Goal: Manage account settings

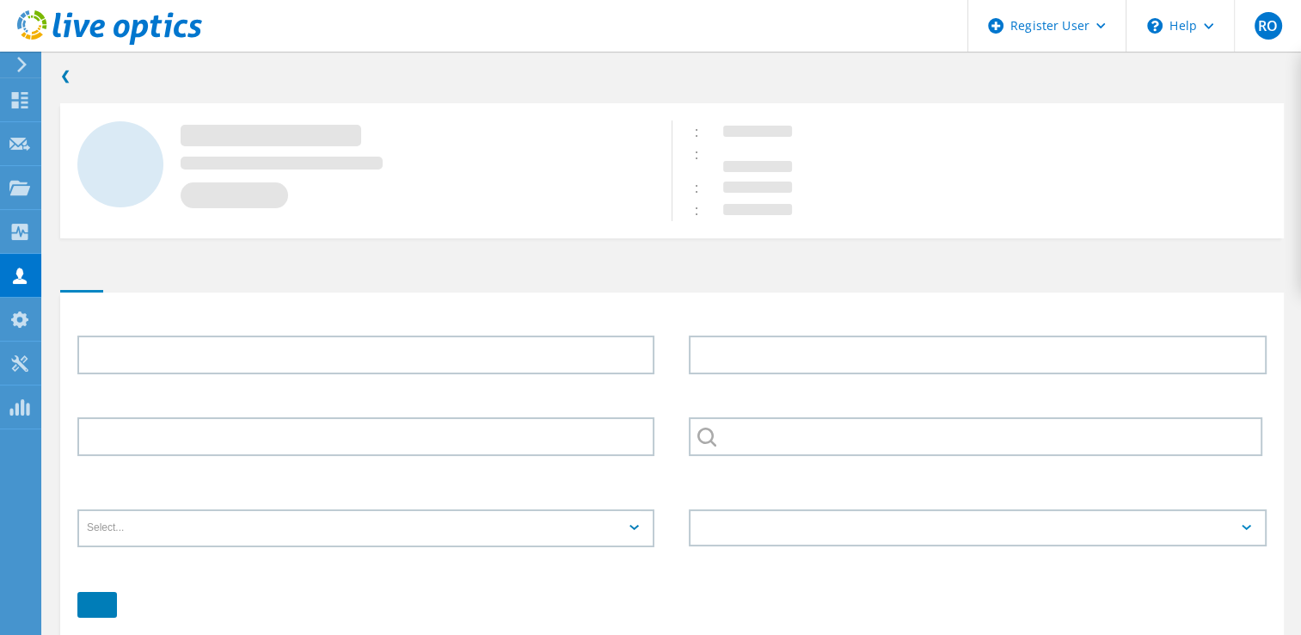
type input "David"
type input "Hoppel"
type input "Drinker Biddle & Reath"
type input "English"
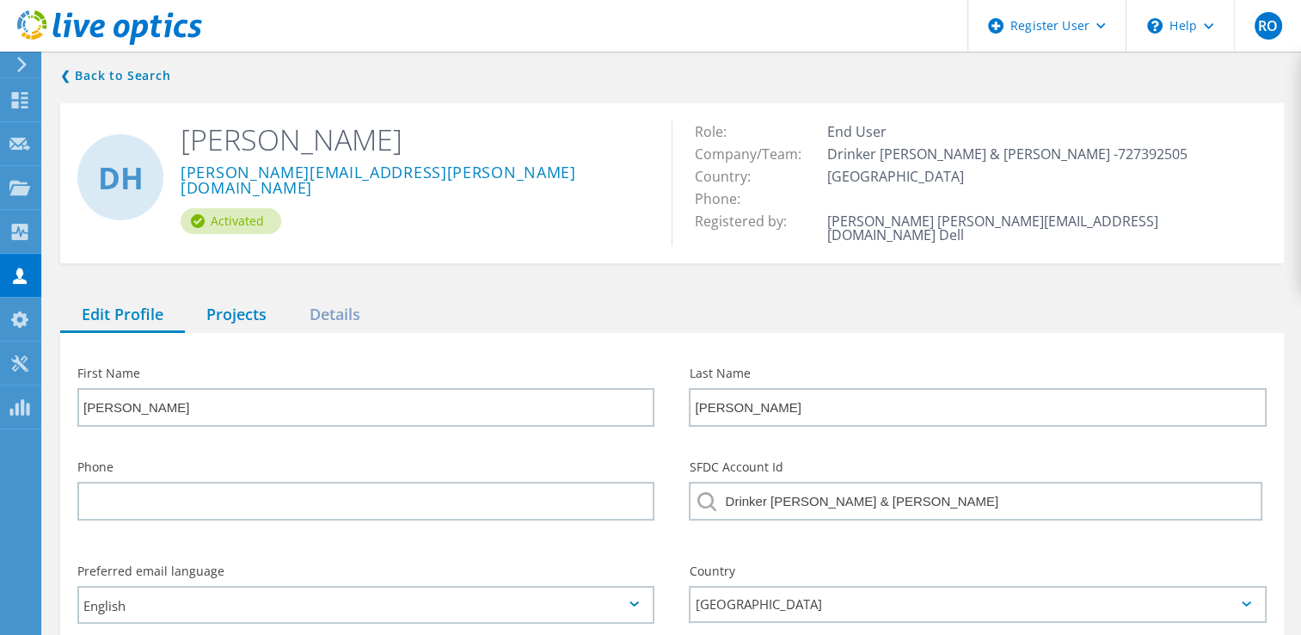
click at [240, 297] on div "Projects" at bounding box center [236, 314] width 103 height 35
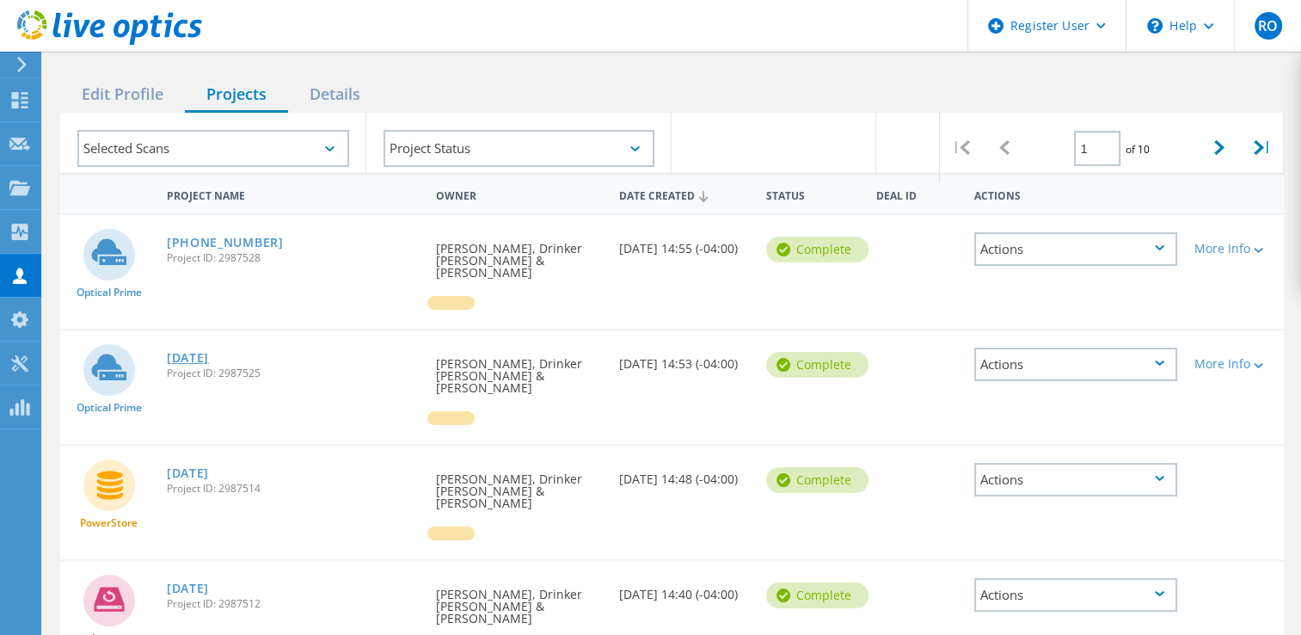
scroll to position [220, 0]
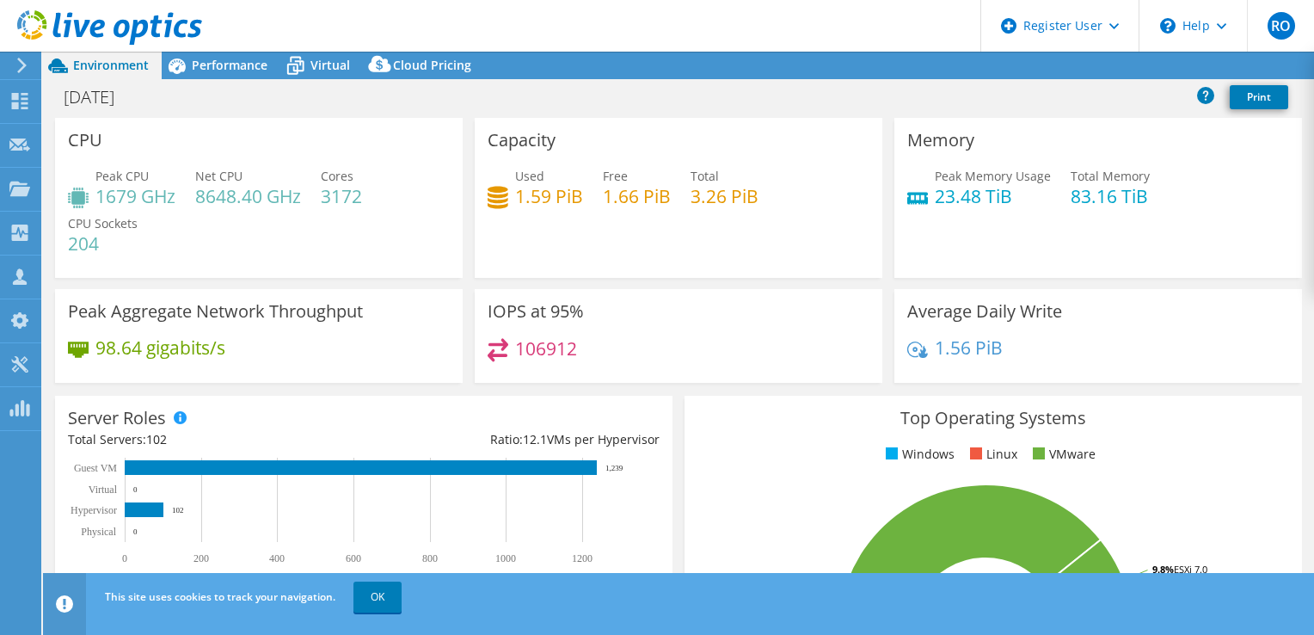
select select "USD"
click at [385, 597] on link "OK" at bounding box center [377, 596] width 48 height 31
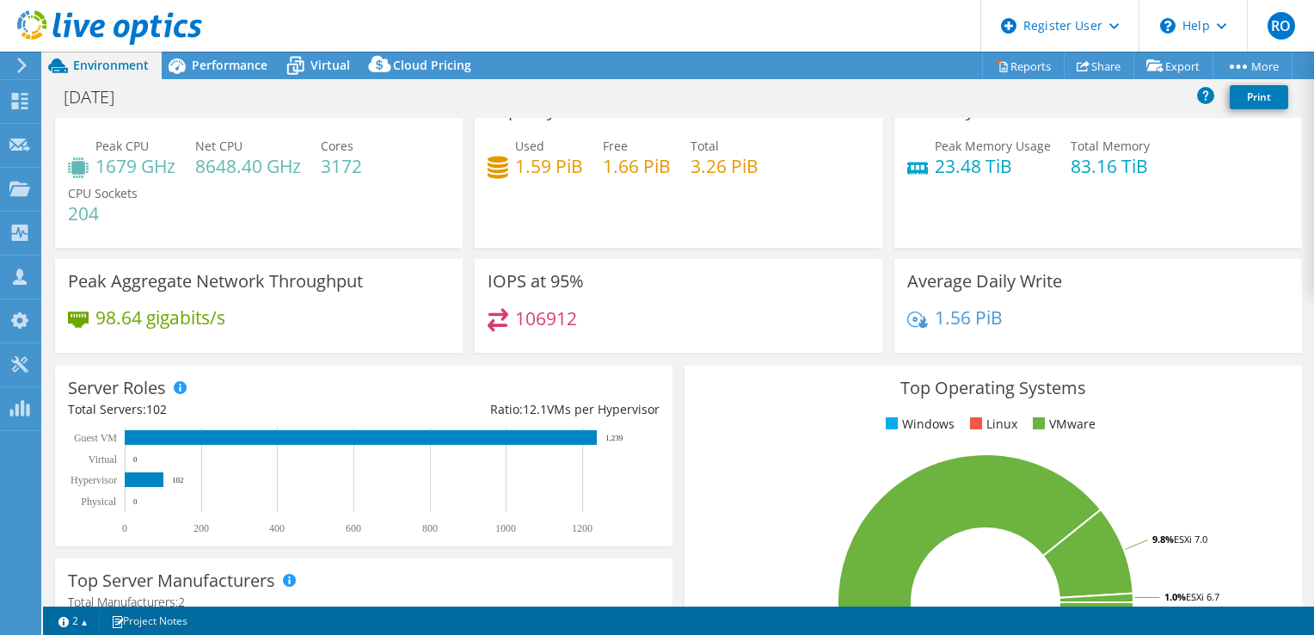
scroll to position [30, 0]
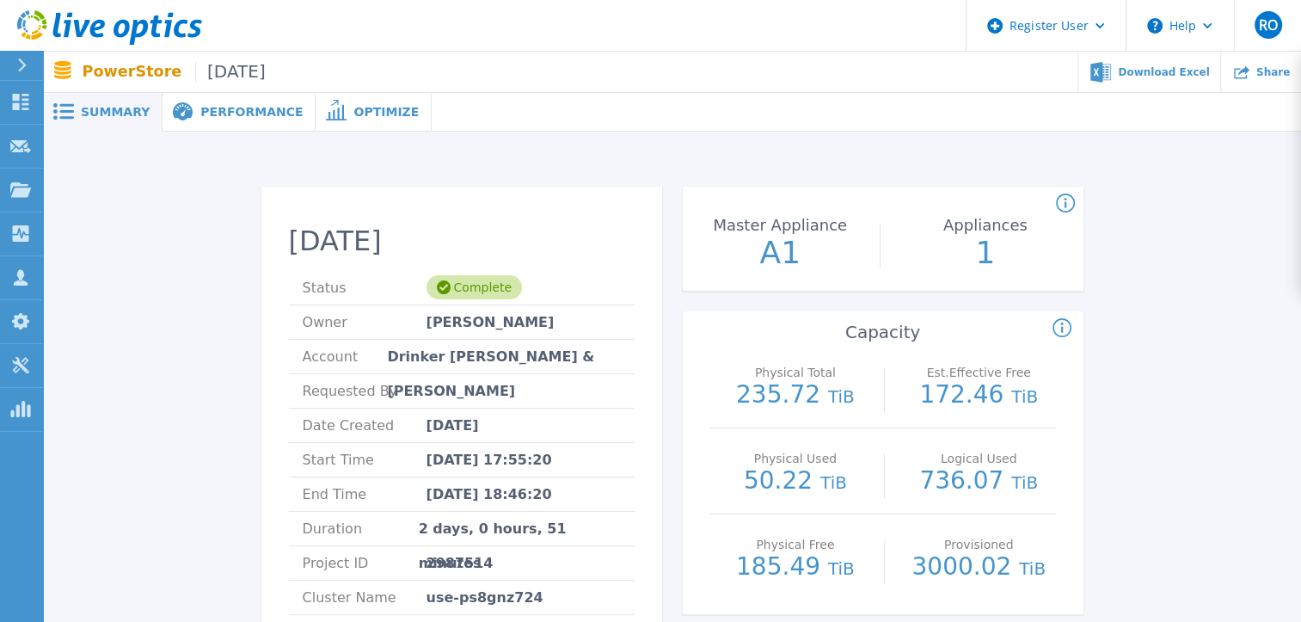
drag, startPoint x: 683, startPoint y: 283, endPoint x: 575, endPoint y: 225, distance: 121.9
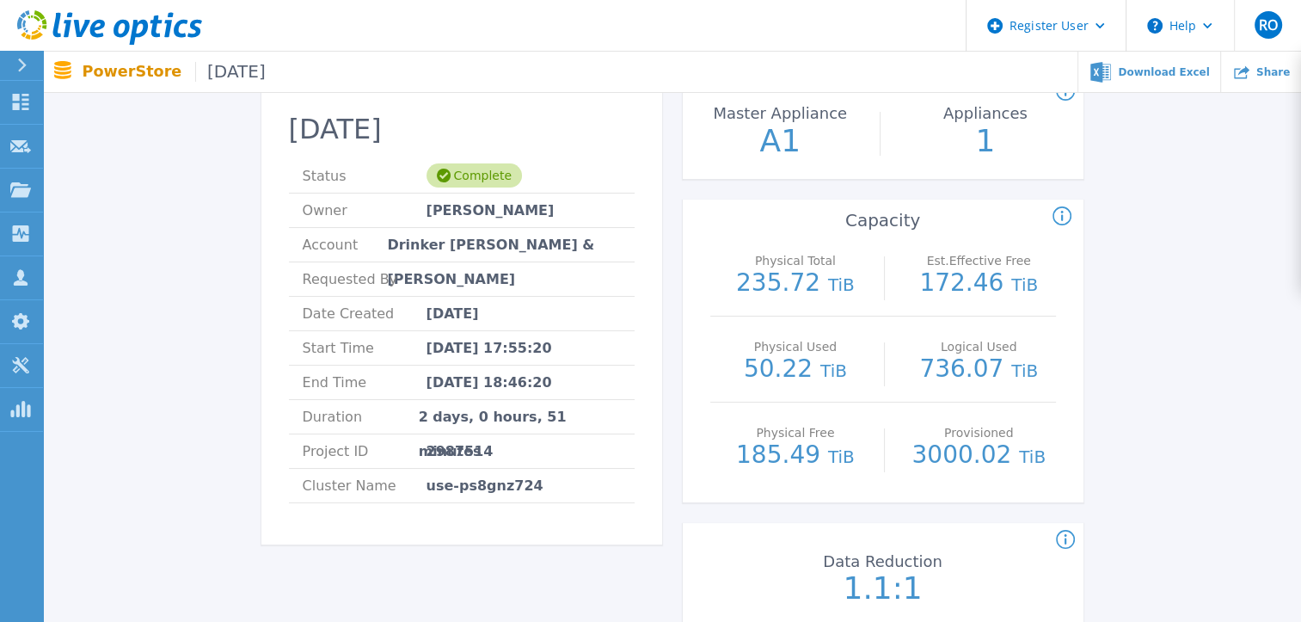
scroll to position [113, 0]
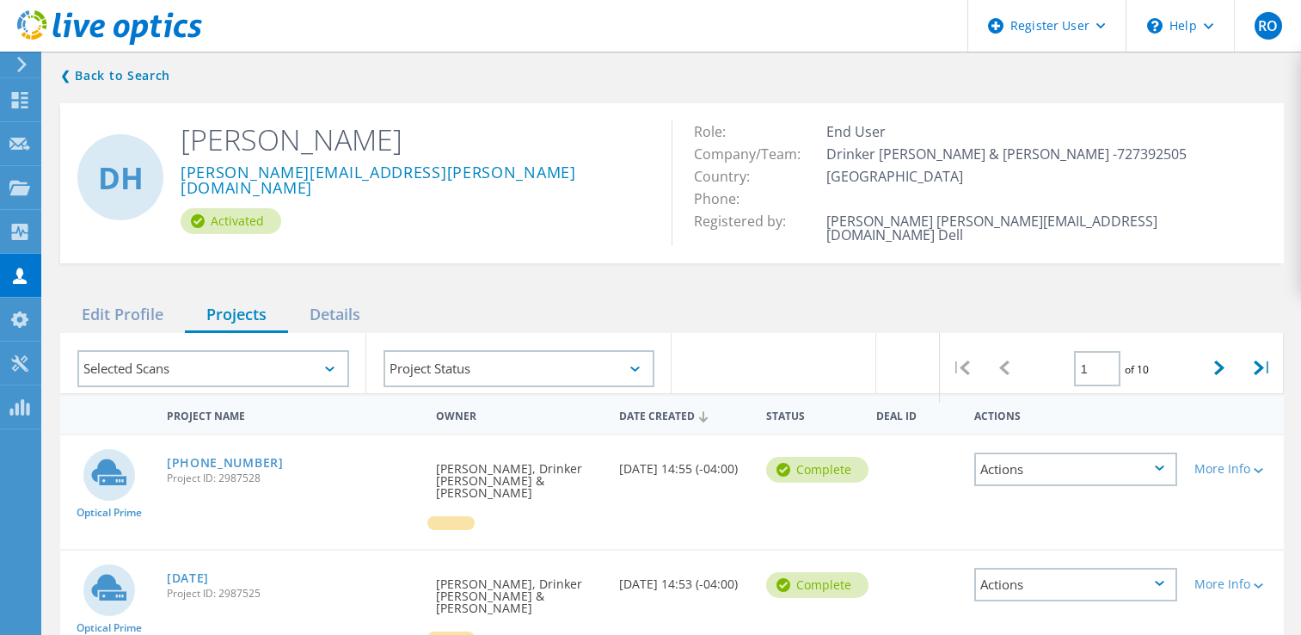
scroll to position [220, 0]
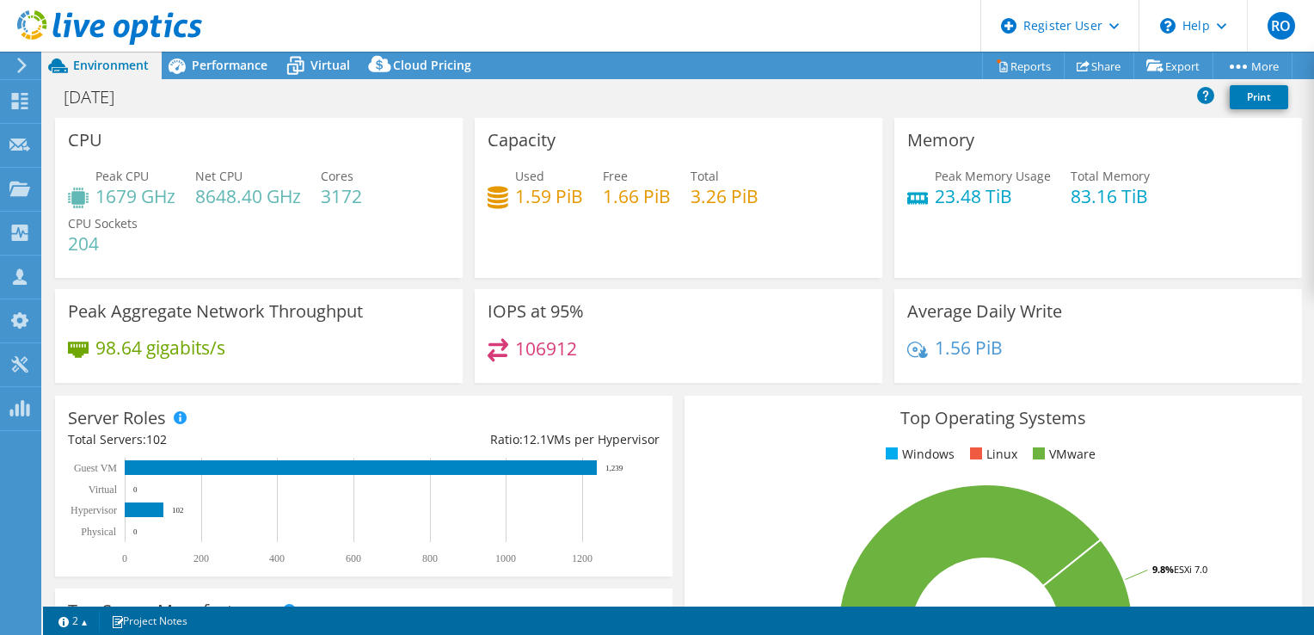
select select "USD"
click at [232, 67] on span "Performance" at bounding box center [230, 65] width 76 height 16
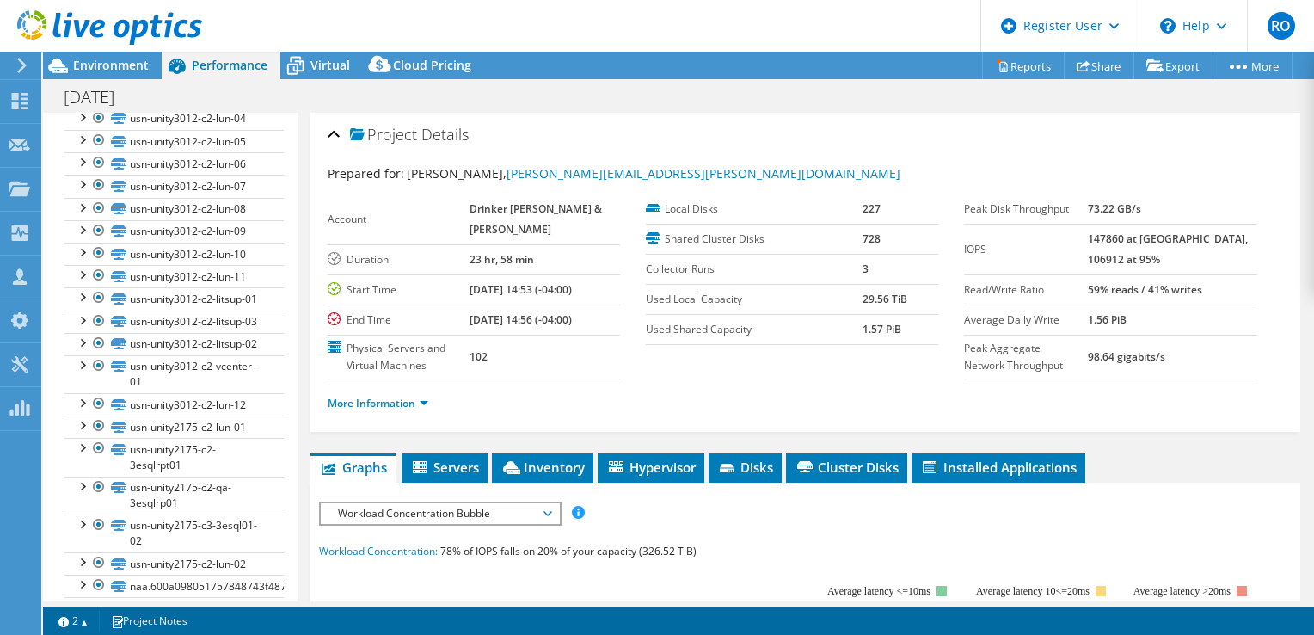
scroll to position [1459, 0]
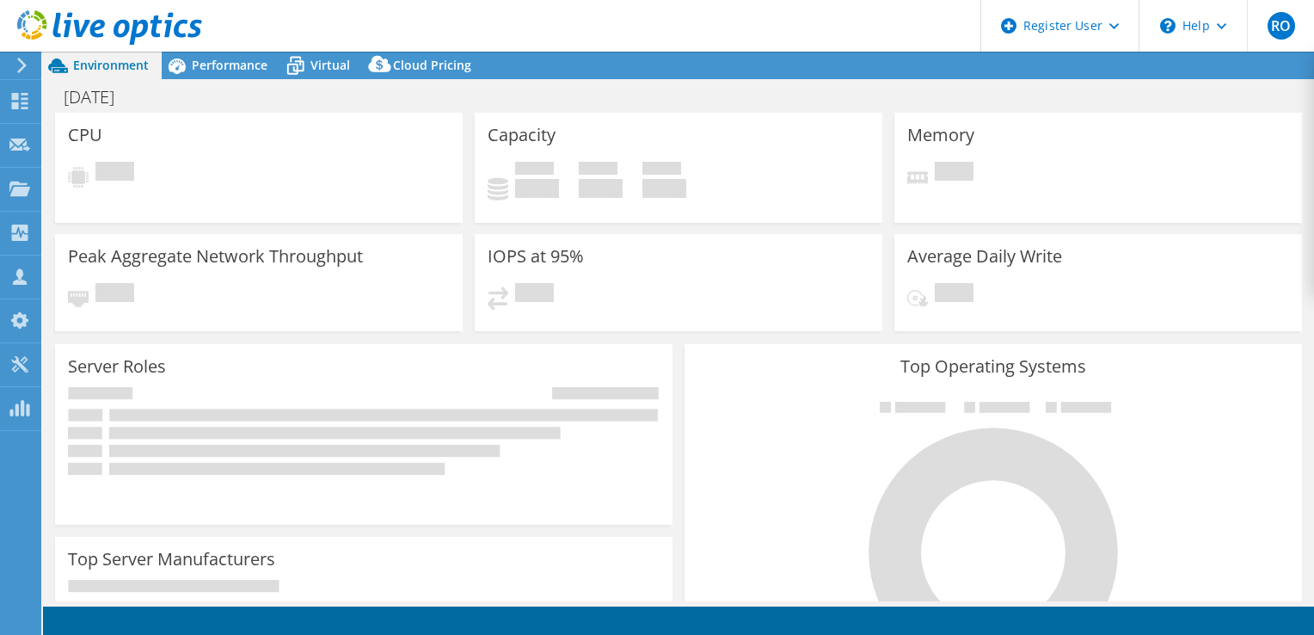
select select "USD"
